Goal: Information Seeking & Learning: Learn about a topic

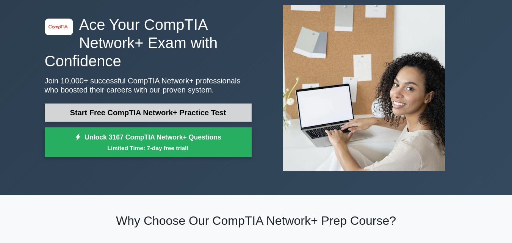
click at [195, 116] on link "Start Free CompTIA Network+ Practice Test" at bounding box center [148, 112] width 207 height 18
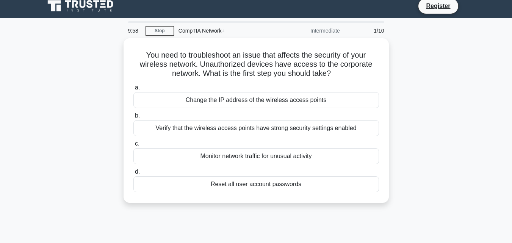
scroll to position [6, 0]
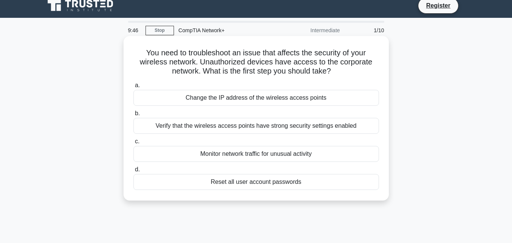
click at [272, 152] on div "Monitor network traffic for unusual activity" at bounding box center [255, 154] width 245 height 16
click at [133, 144] on input "c. Monitor network traffic for unusual activity" at bounding box center [133, 141] width 0 height 5
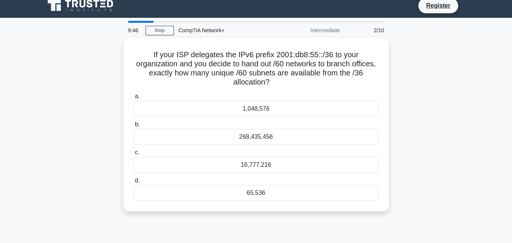
scroll to position [0, 0]
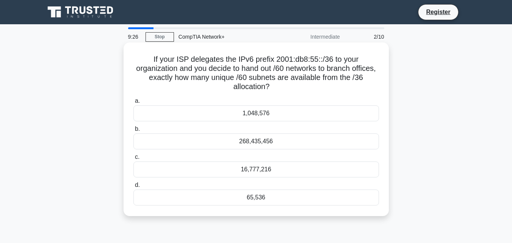
click at [261, 134] on div "268,435,456" at bounding box center [255, 141] width 245 height 16
click at [133, 131] on input "b. 268,435,456" at bounding box center [133, 128] width 0 height 5
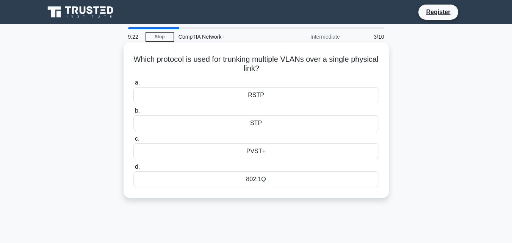
click at [267, 100] on div "RSTP" at bounding box center [255, 95] width 245 height 16
click at [133, 85] on input "a. RSTP" at bounding box center [133, 82] width 0 height 5
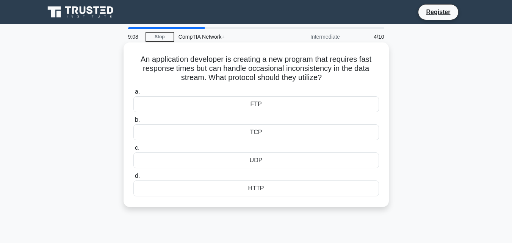
click at [254, 162] on div "UDP" at bounding box center [255, 160] width 245 height 16
click at [133, 150] on input "c. UDP" at bounding box center [133, 147] width 0 height 5
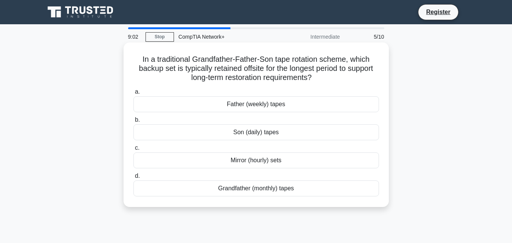
click at [275, 135] on div "Son (daily) tapes" at bounding box center [255, 132] width 245 height 16
click at [133, 122] on input "b. Son (daily) tapes" at bounding box center [133, 119] width 0 height 5
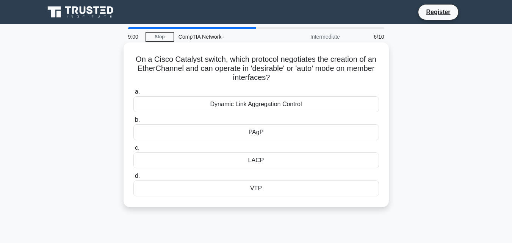
click at [275, 135] on div "PAgP" at bounding box center [255, 132] width 245 height 16
click at [133, 122] on input "b. PAgP" at bounding box center [133, 119] width 0 height 5
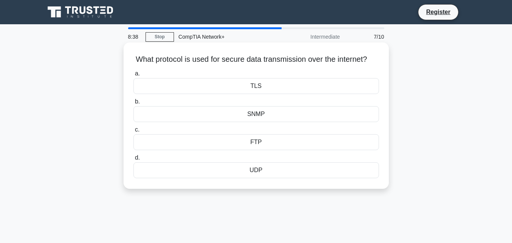
click at [267, 93] on div "TLS" at bounding box center [255, 86] width 245 height 16
click at [133, 76] on input "a. TLS" at bounding box center [133, 73] width 0 height 5
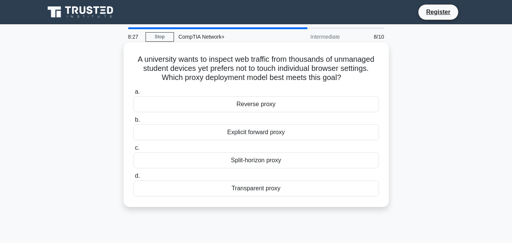
click at [272, 130] on div "Explicit forward proxy" at bounding box center [255, 132] width 245 height 16
click at [133, 122] on input "b. Explicit forward proxy" at bounding box center [133, 119] width 0 height 5
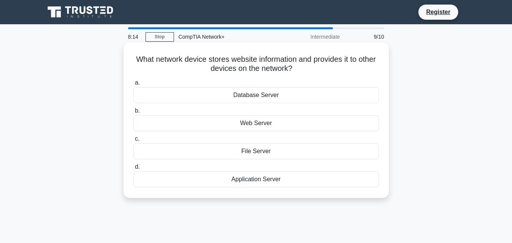
click at [261, 129] on div "Web Server" at bounding box center [255, 123] width 245 height 16
click at [133, 113] on input "b. Web Server" at bounding box center [133, 110] width 0 height 5
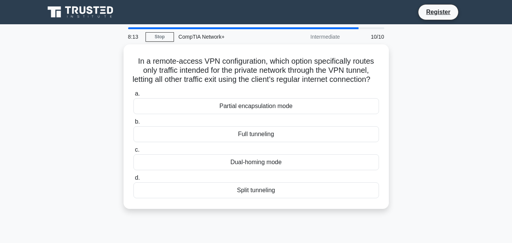
click at [261, 129] on label "b. Full tunneling" at bounding box center [255, 129] width 245 height 25
click at [133, 124] on input "b. Full tunneling" at bounding box center [133, 121] width 0 height 5
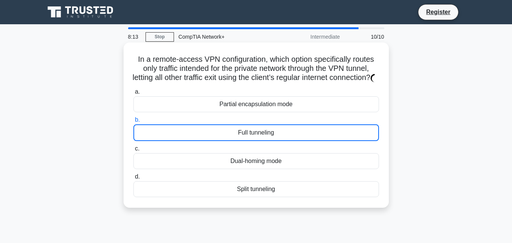
click at [264, 133] on label "b. Full tunneling" at bounding box center [255, 128] width 245 height 26
click at [133, 122] on input "b. Full tunneling" at bounding box center [133, 119] width 0 height 5
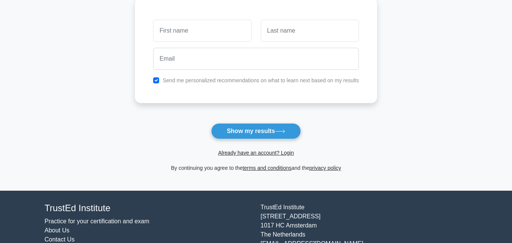
scroll to position [107, 0]
click at [248, 130] on button "Show my results" at bounding box center [255, 131] width 89 height 16
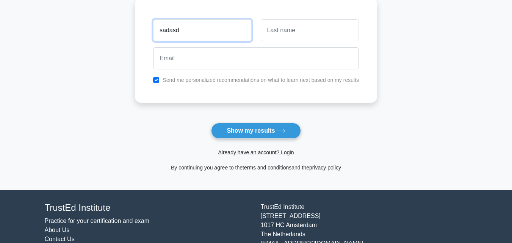
type input "sadasd"
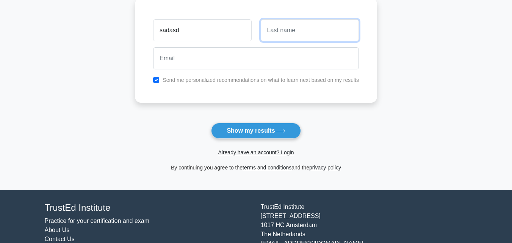
click at [284, 30] on input "text" at bounding box center [310, 30] width 98 height 22
type input "a"
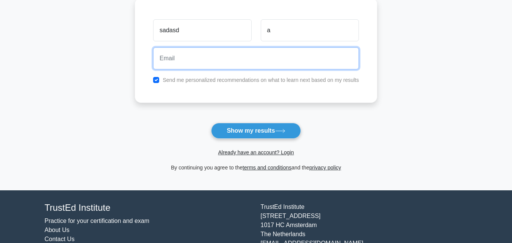
click at [263, 58] on input "email" at bounding box center [256, 58] width 206 height 22
type input "sd"
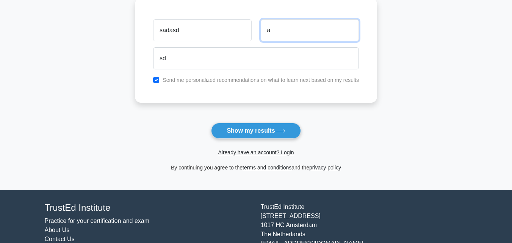
click at [296, 21] on input "a" at bounding box center [310, 30] width 98 height 22
type input "aasd"
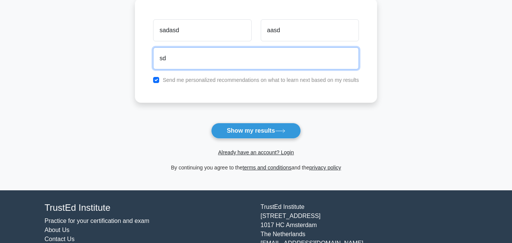
click at [248, 64] on input "sd" at bounding box center [256, 58] width 206 height 22
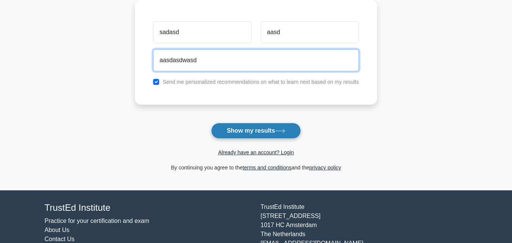
type input "aasdasdwasd"
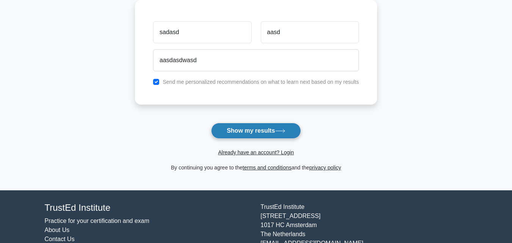
click at [252, 136] on button "Show my results" at bounding box center [255, 131] width 89 height 16
